Goal: Information Seeking & Learning: Learn about a topic

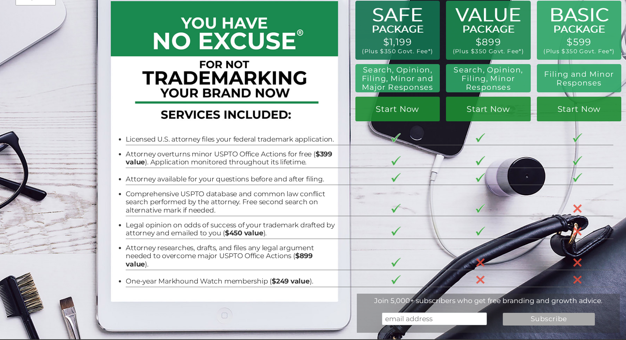
scroll to position [37, 0]
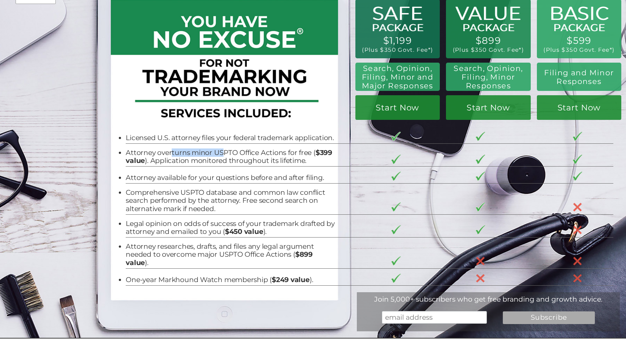
drag, startPoint x: 171, startPoint y: 152, endPoint x: 222, endPoint y: 154, distance: 51.5
click at [222, 154] on li "Attorney overturns minor USPTO Office Actions for free ( $399 value ). Applicat…" at bounding box center [231, 157] width 211 height 16
drag, startPoint x: 182, startPoint y: 161, endPoint x: 212, endPoint y: 161, distance: 30.1
click at [212, 161] on li "Attorney overturns minor USPTO Office Actions for free ( $399 value ). Applicat…" at bounding box center [231, 157] width 211 height 16
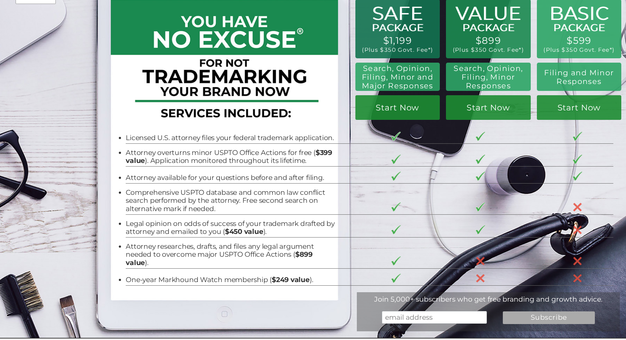
scroll to position [46, 0]
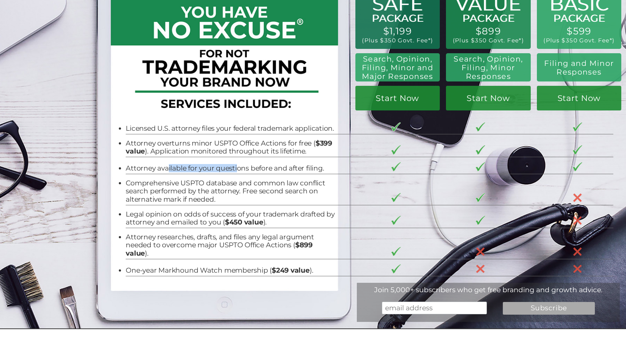
drag, startPoint x: 168, startPoint y: 170, endPoint x: 236, endPoint y: 170, distance: 67.4
click at [237, 170] on li "Attorney available for your questions before and after filing." at bounding box center [231, 169] width 211 height 8
click at [236, 170] on li "Attorney available for your questions before and after filing." at bounding box center [231, 169] width 211 height 8
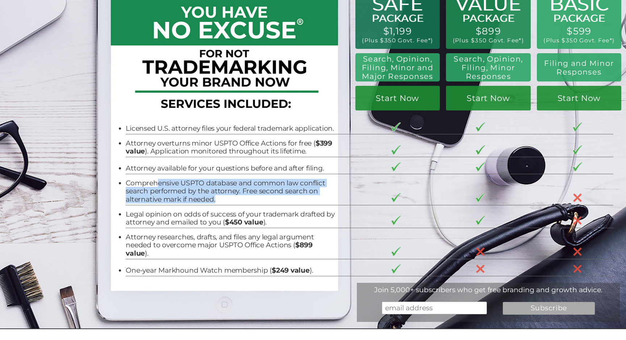
drag, startPoint x: 218, startPoint y: 203, endPoint x: 159, endPoint y: 187, distance: 60.7
click at [159, 187] on li "Comprehensive USPTO database and common law conflict search performed by the at…" at bounding box center [231, 191] width 211 height 24
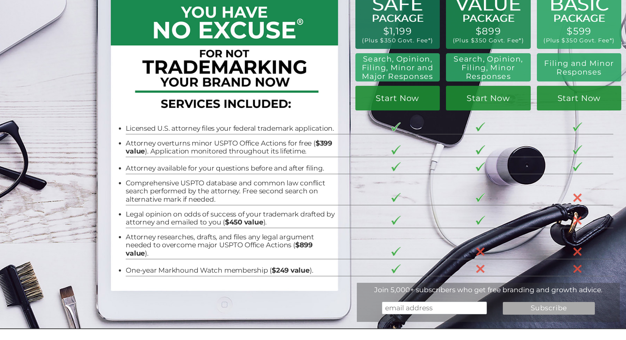
scroll to position [63, 0]
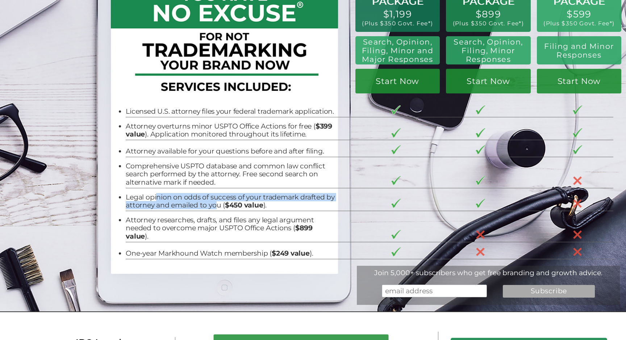
drag, startPoint x: 157, startPoint y: 195, endPoint x: 217, endPoint y: 207, distance: 61.0
click at [217, 207] on li "Legal opinion on odds of success of your trademark drafted by attorney and emai…" at bounding box center [231, 202] width 211 height 16
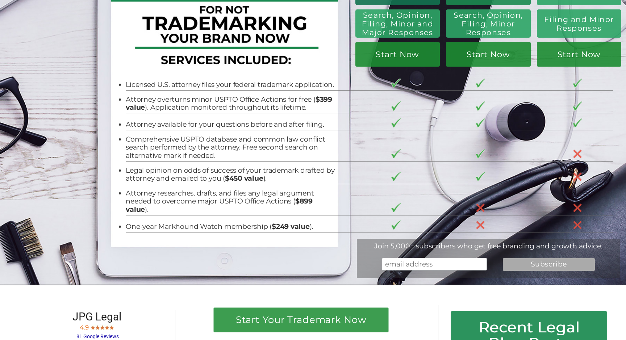
scroll to position [93, 0]
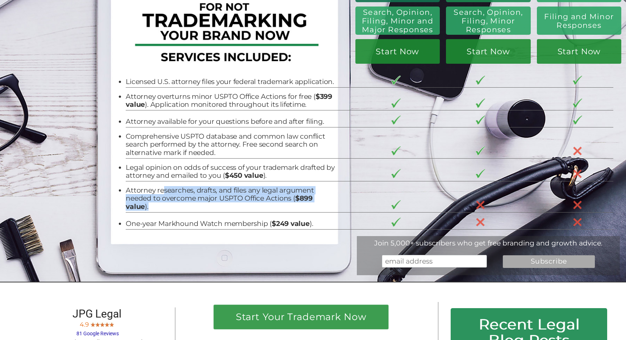
drag, startPoint x: 162, startPoint y: 191, endPoint x: 241, endPoint y: 208, distance: 80.8
click at [242, 208] on li "Attorney researches, drafts, and files any legal argument needed to overcome ma…" at bounding box center [231, 199] width 211 height 24
click at [241, 208] on li "Attorney researches, drafts, and files any legal argument needed to overcome ma…" at bounding box center [231, 199] width 211 height 24
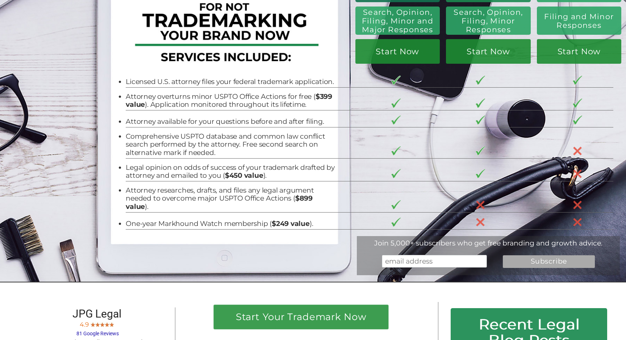
click at [229, 209] on li "Attorney researches, drafts, and files any legal argument needed to overcome ma…" at bounding box center [231, 199] width 211 height 24
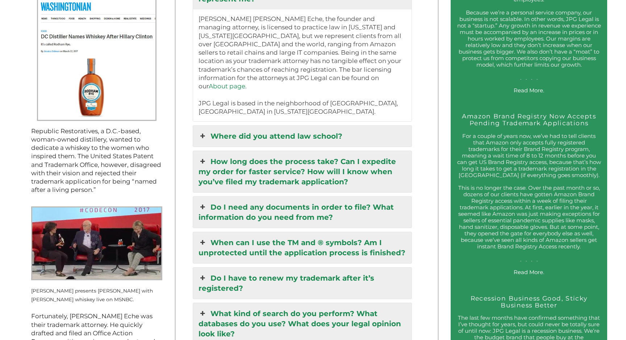
scroll to position [847, 0]
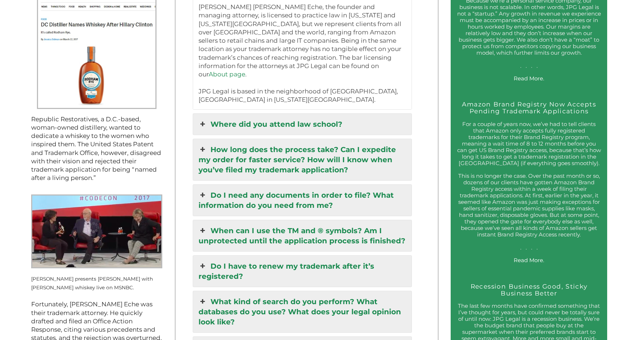
click at [243, 114] on link "Where did you attend law school?" at bounding box center [302, 124] width 219 height 21
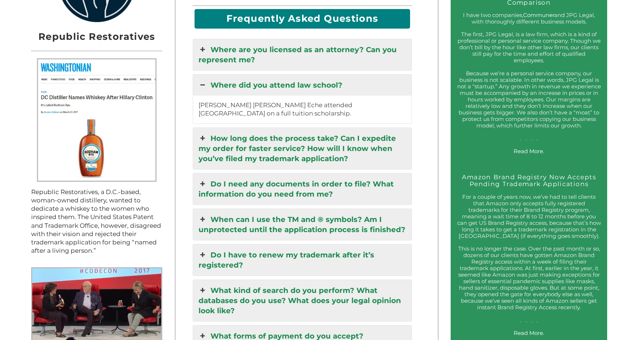
scroll to position [772, 0]
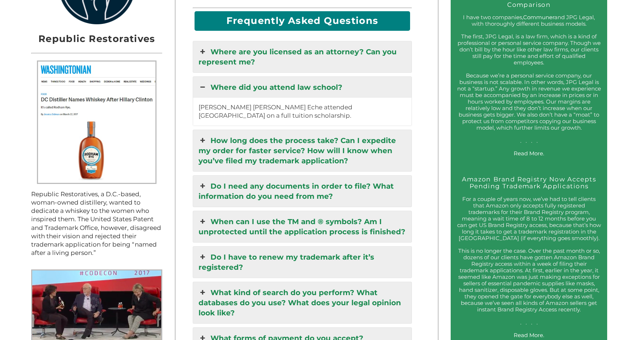
click at [297, 77] on link "Where did you attend law school?" at bounding box center [302, 87] width 219 height 21
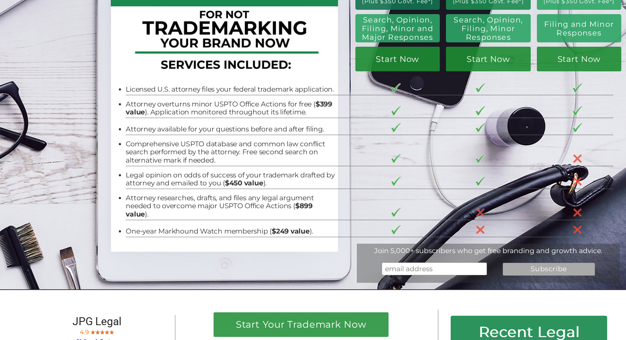
scroll to position [0, 0]
